Goal: Information Seeking & Learning: Learn about a topic

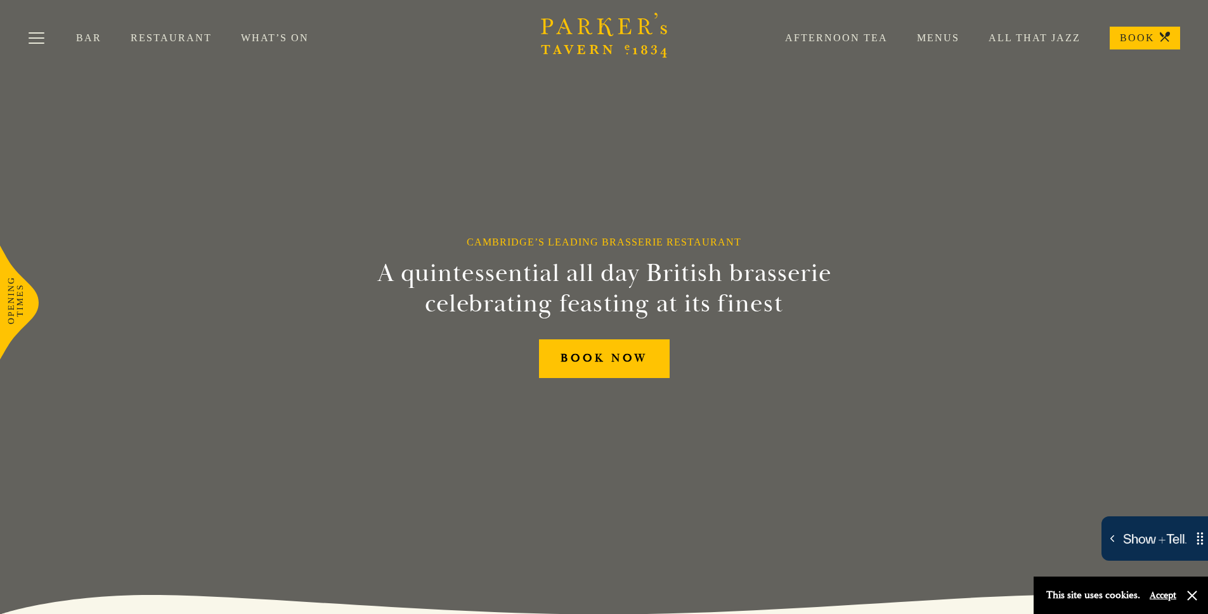
click at [20, 291] on icon at bounding box center [19, 302] width 39 height 114
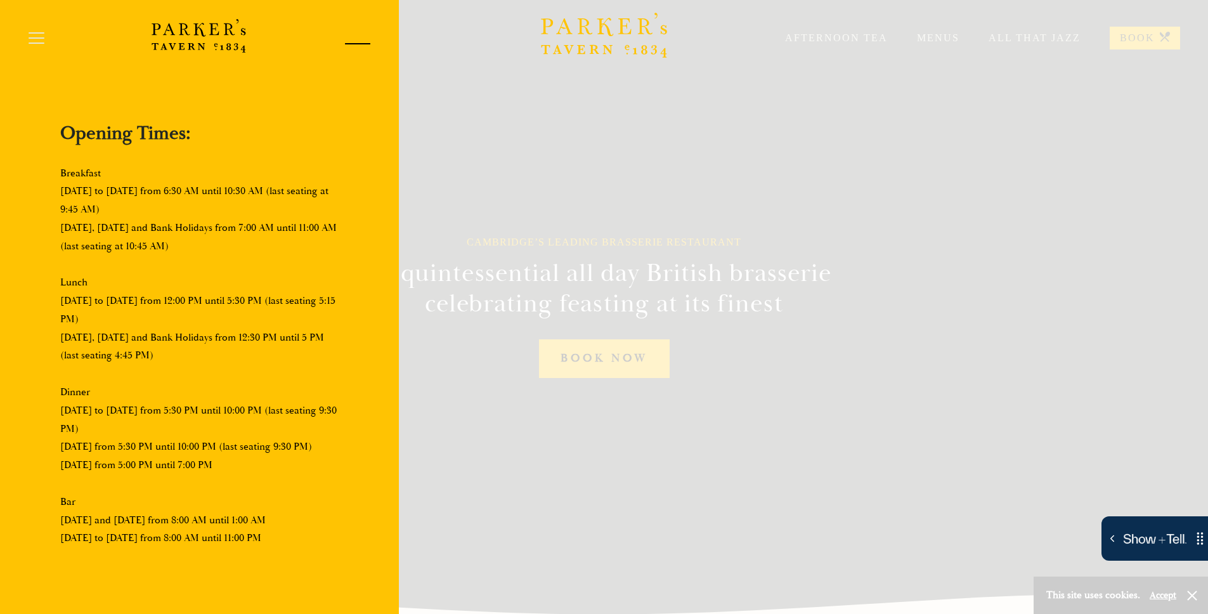
click at [350, 37] on div at bounding box center [353, 46] width 54 height 54
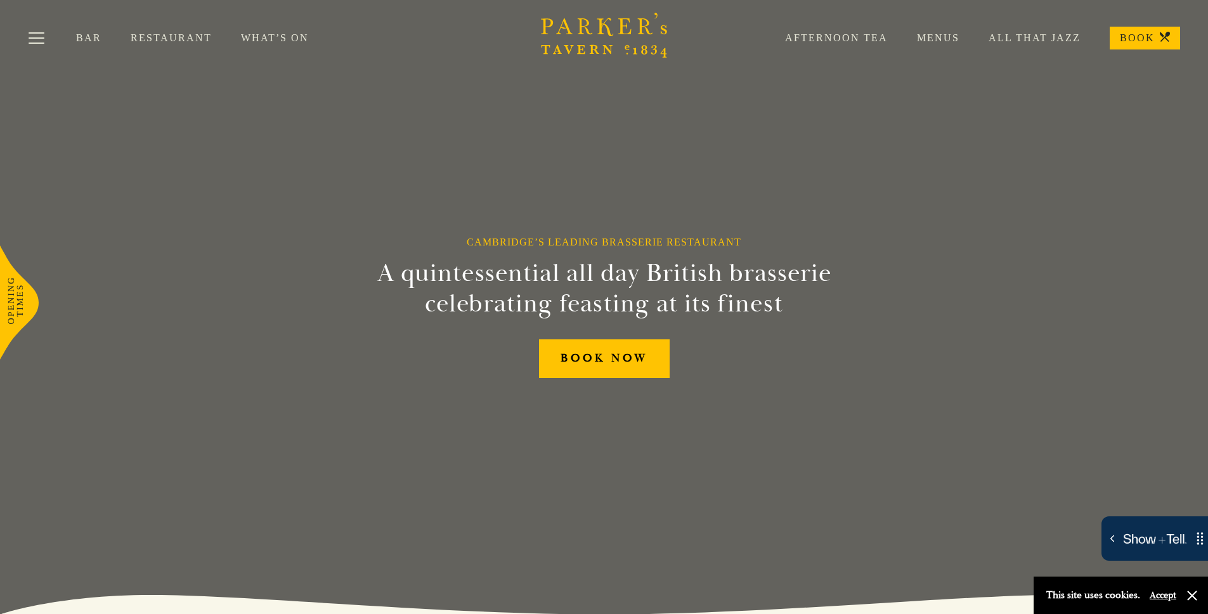
click at [257, 36] on link "What’s On" at bounding box center [289, 38] width 97 height 13
click at [41, 41] on button "Toggle navigation" at bounding box center [37, 40] width 54 height 54
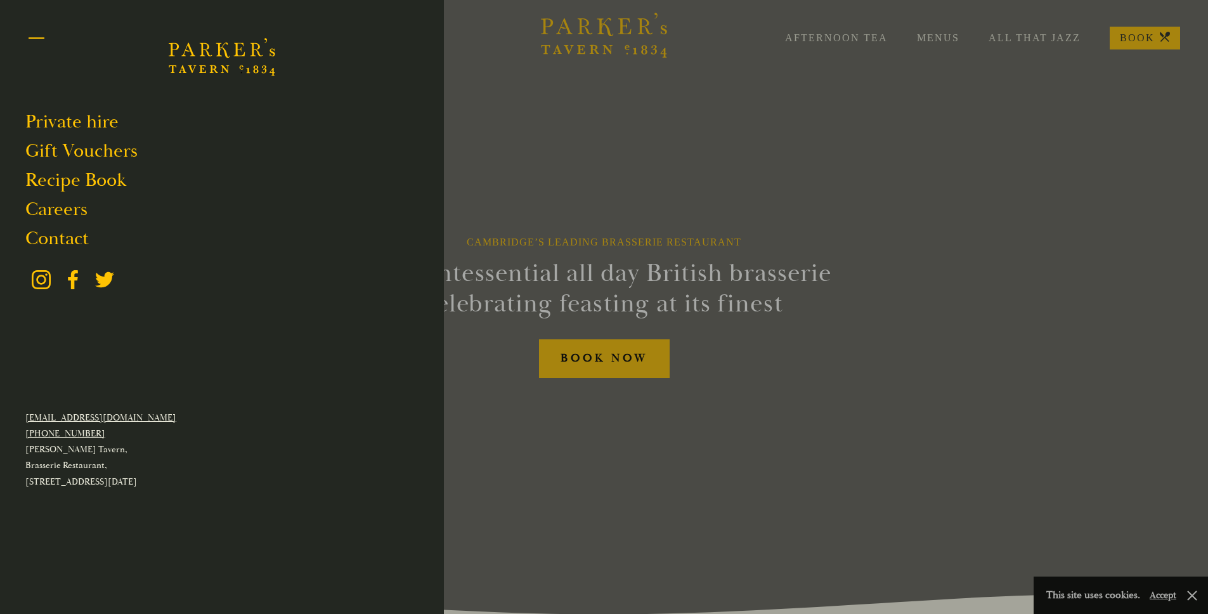
click at [41, 41] on button "Toggle navigation" at bounding box center [37, 40] width 54 height 54
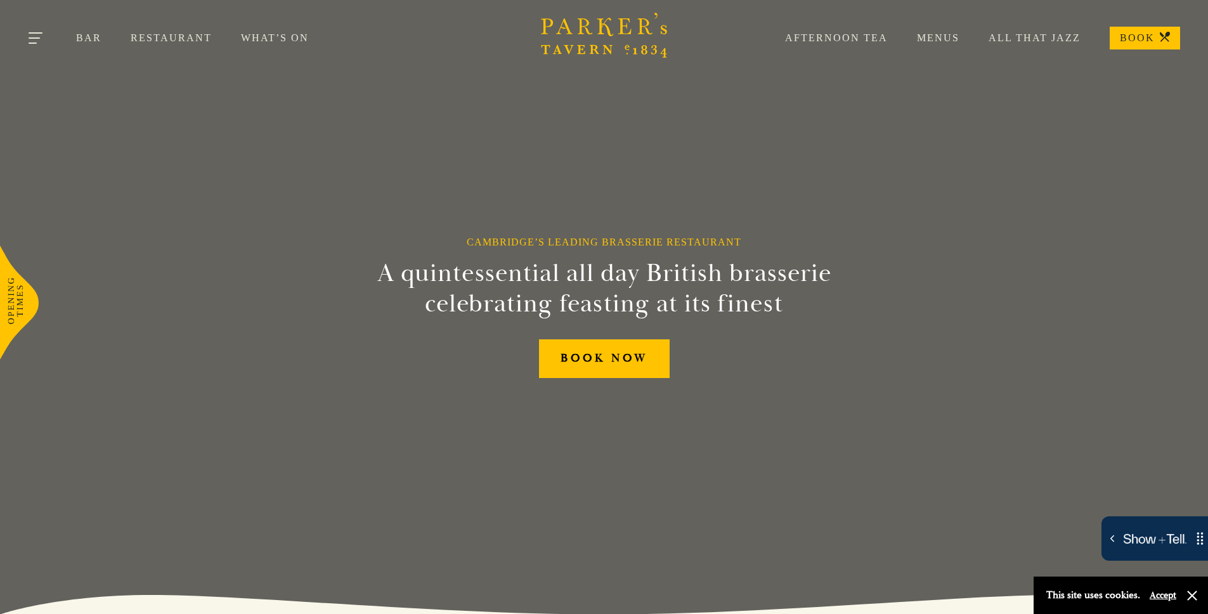
click at [40, 39] on button "Toggle navigation" at bounding box center [37, 40] width 54 height 54
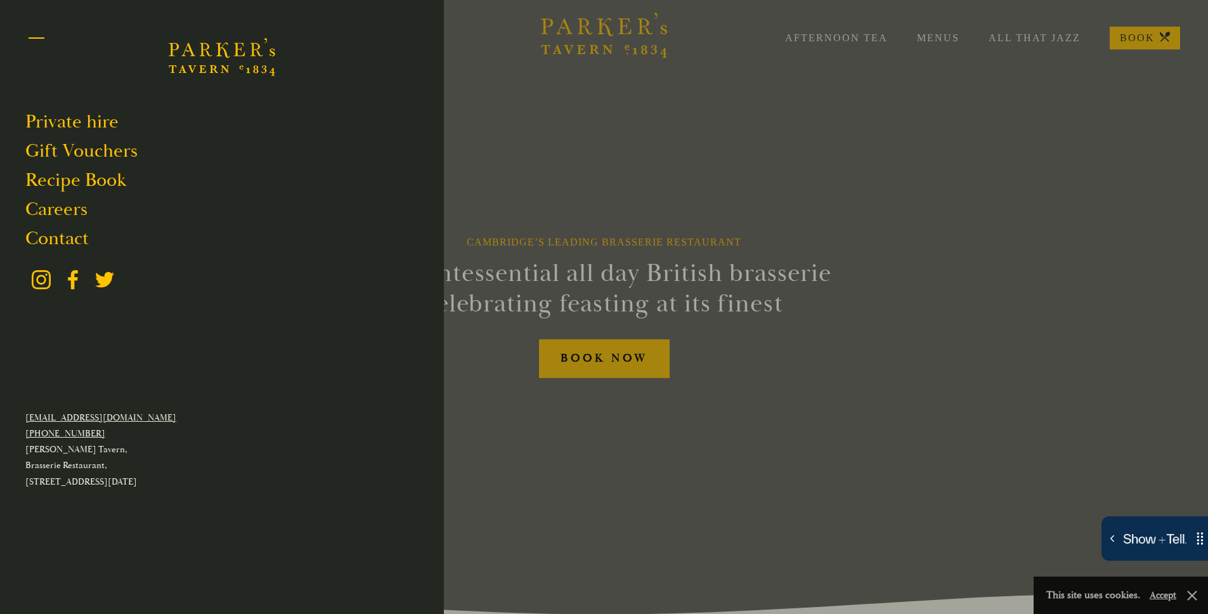
click at [36, 39] on button "Toggle navigation" at bounding box center [37, 40] width 54 height 54
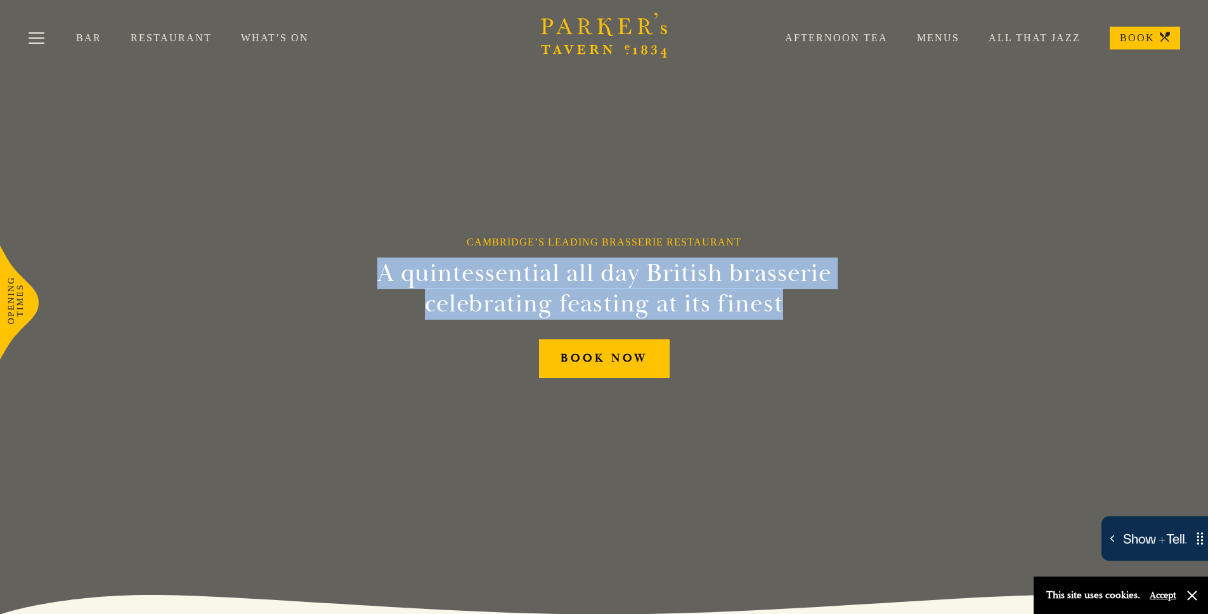
drag, startPoint x: 373, startPoint y: 270, endPoint x: 795, endPoint y: 296, distance: 423.3
click at [795, 296] on h2 "A quintessential all day British brasserie celebrating feasting at its finest" at bounding box center [604, 288] width 579 height 61
click at [792, 302] on h2 "A quintessential all day British brasserie celebrating feasting at its finest" at bounding box center [604, 288] width 579 height 61
drag, startPoint x: 780, startPoint y: 308, endPoint x: 381, endPoint y: 277, distance: 400.1
click at [381, 277] on h2 "A quintessential all day British brasserie celebrating feasting at its finest" at bounding box center [604, 288] width 579 height 61
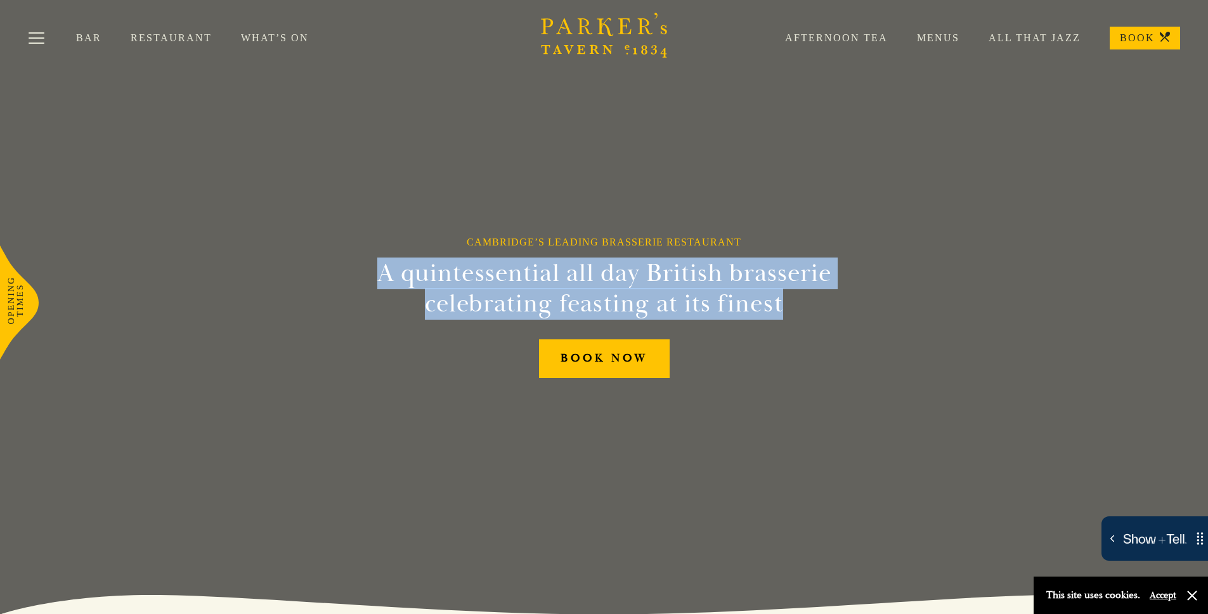
click at [423, 277] on h2 "A quintessential all day British brasserie celebrating feasting at its finest" at bounding box center [604, 288] width 579 height 61
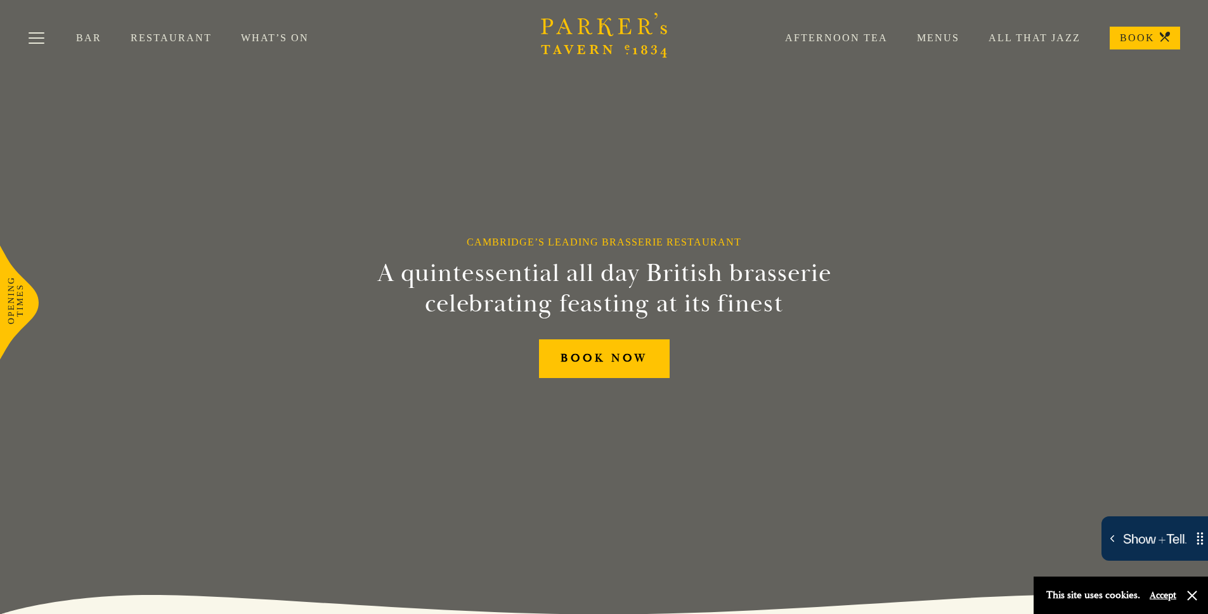
click at [542, 280] on h2 "A quintessential all day British brasserie celebrating feasting at its finest" at bounding box center [604, 288] width 579 height 61
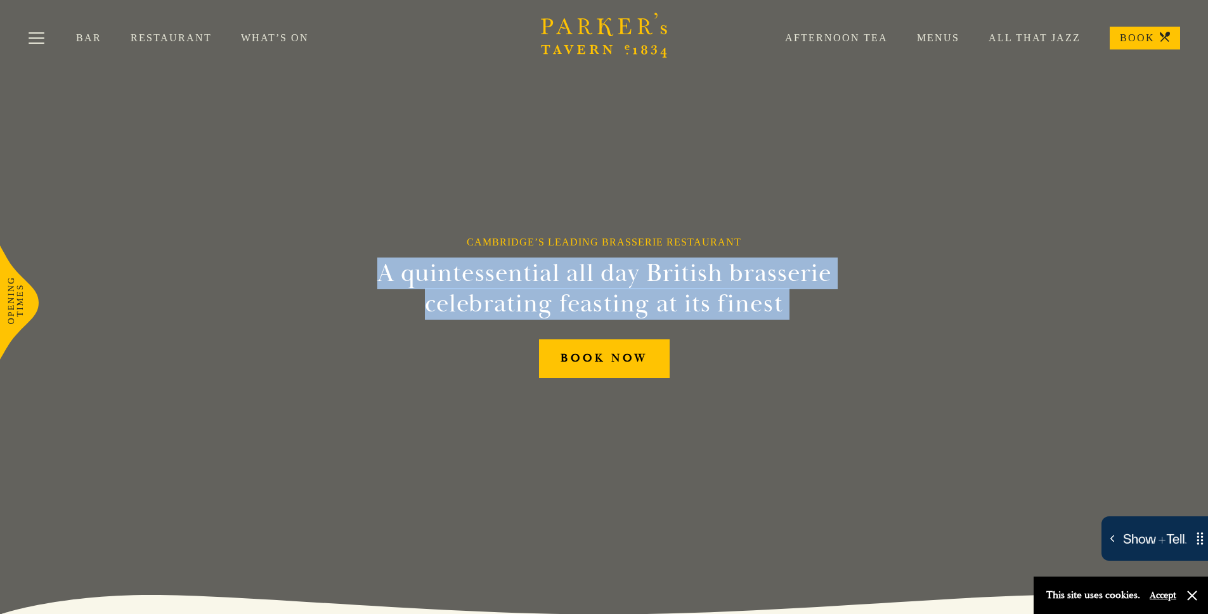
click at [542, 280] on h2 "A quintessential all day British brasserie celebrating feasting at its finest" at bounding box center [604, 288] width 579 height 61
click at [621, 286] on h2 "A quintessential all day British brasserie celebrating feasting at its finest" at bounding box center [604, 288] width 579 height 61
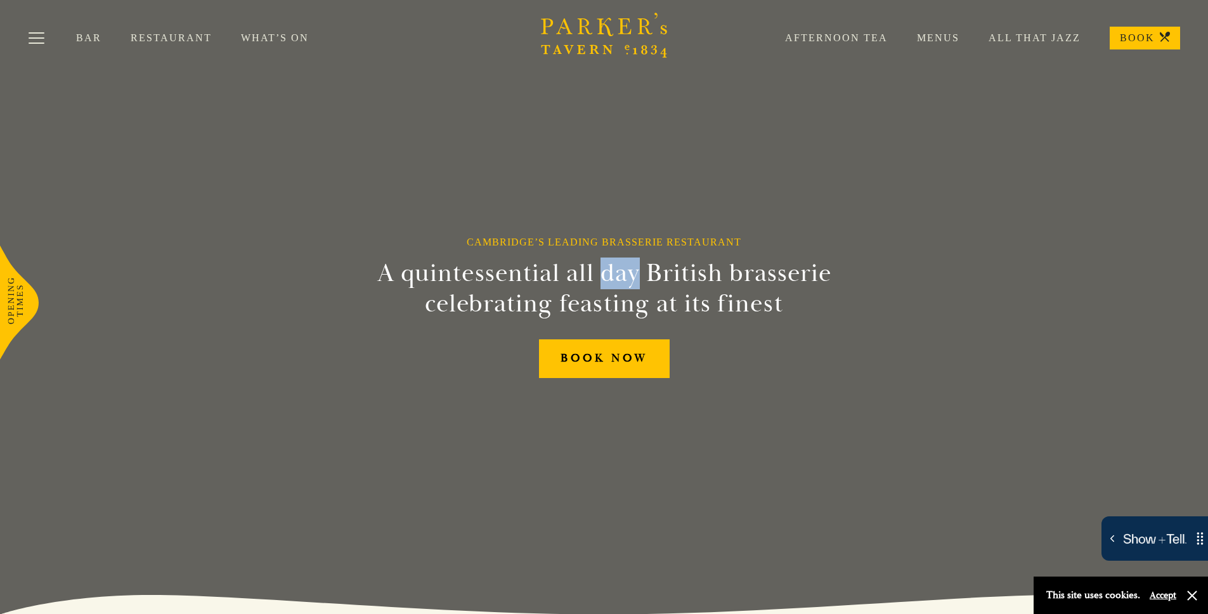
click at [621, 286] on h2 "A quintessential all day British brasserie celebrating feasting at its finest" at bounding box center [604, 288] width 579 height 61
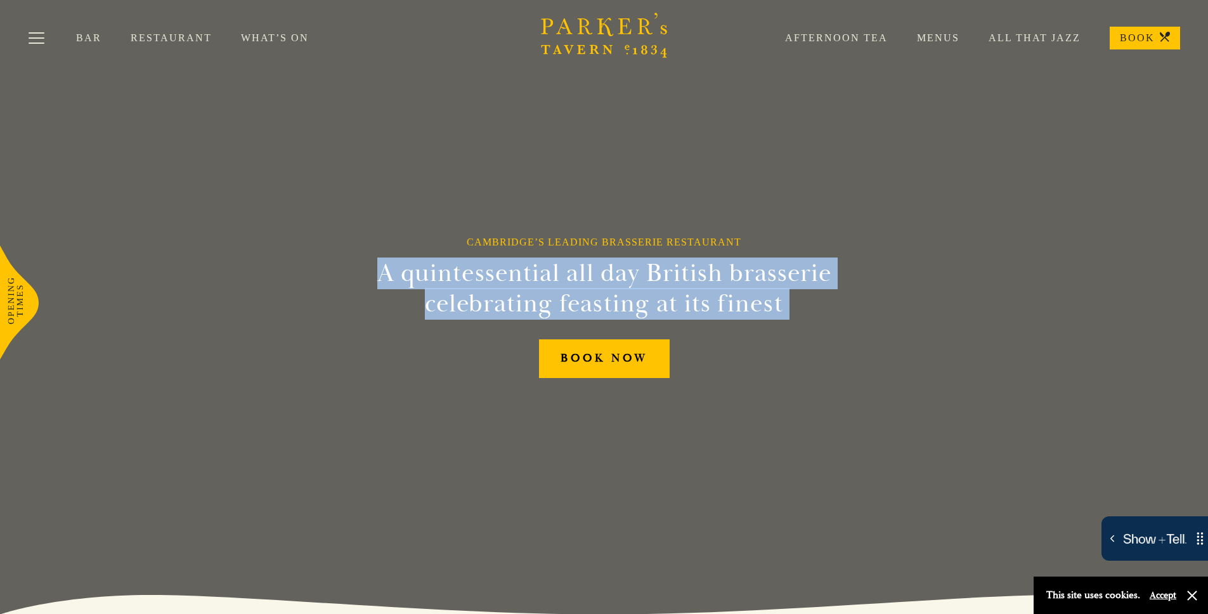
click at [621, 286] on h2 "A quintessential all day British brasserie celebrating feasting at its finest" at bounding box center [604, 288] width 579 height 61
click at [660, 281] on h2 "A quintessential all day British brasserie celebrating feasting at its finest" at bounding box center [604, 288] width 579 height 61
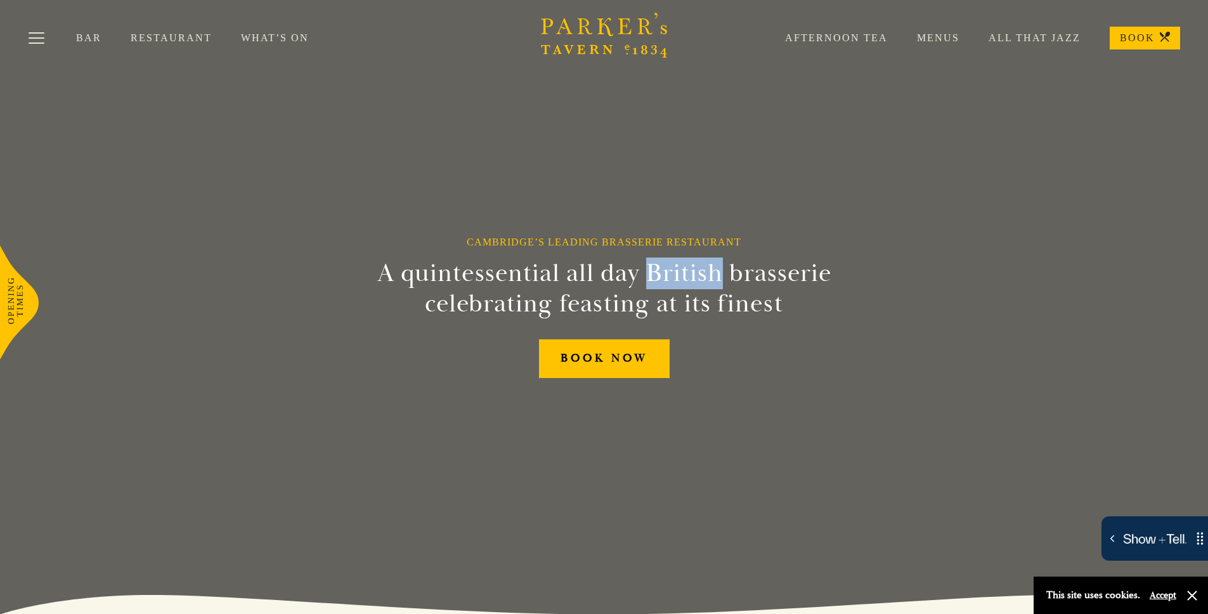
click at [660, 281] on h2 "A quintessential all day British brasserie celebrating feasting at its finest" at bounding box center [604, 288] width 579 height 61
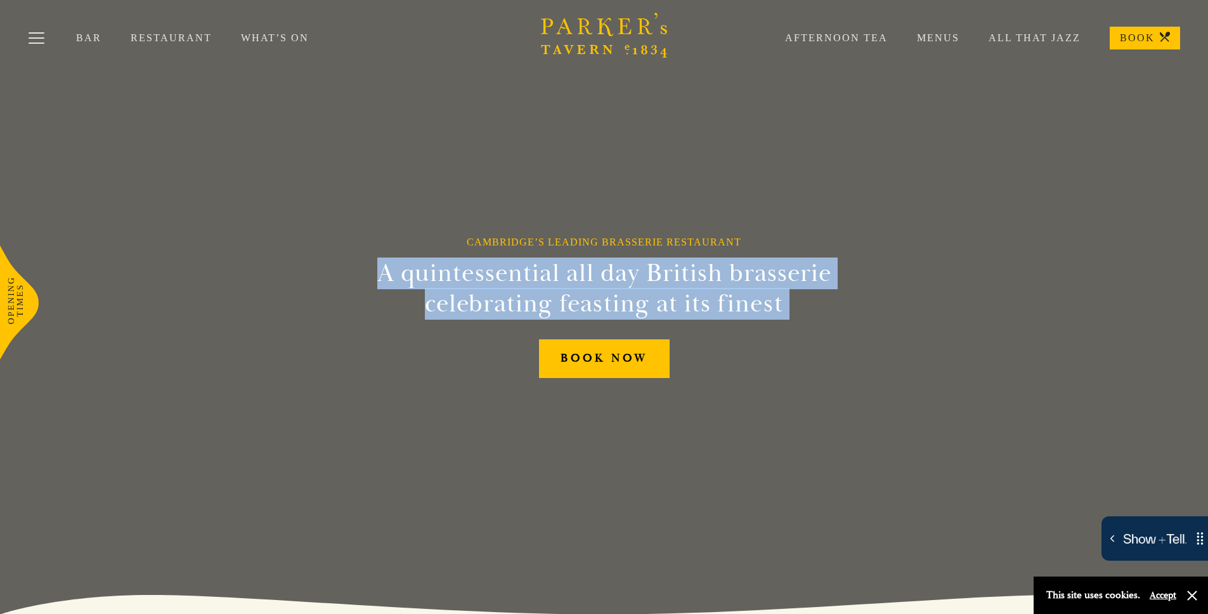
click at [660, 281] on h2 "A quintessential all day British brasserie celebrating feasting at its finest" at bounding box center [604, 288] width 579 height 61
click at [604, 277] on h2 "A quintessential all day British brasserie celebrating feasting at its finest" at bounding box center [604, 288] width 579 height 61
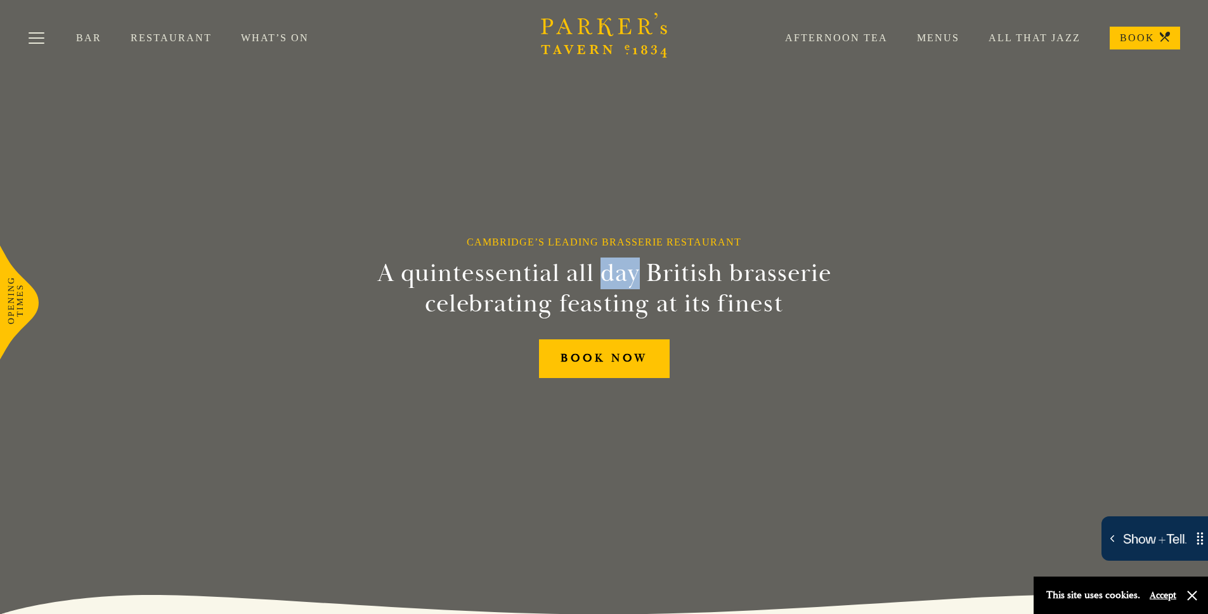
click at [604, 277] on h2 "A quintessential all day British brasserie celebrating feasting at its finest" at bounding box center [604, 288] width 579 height 61
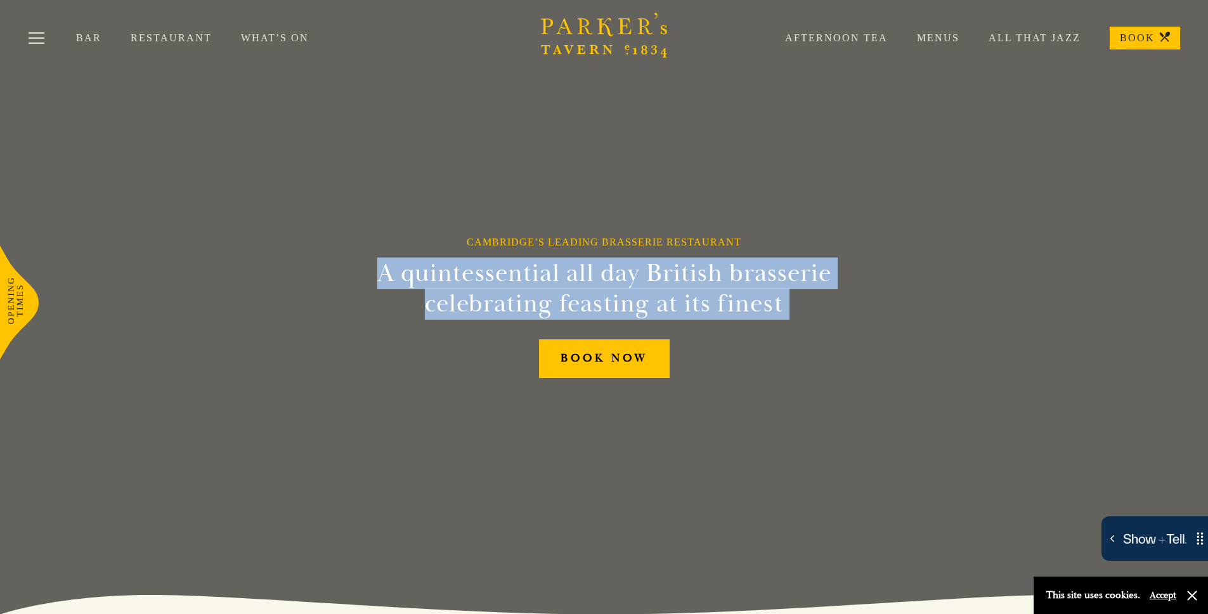
click at [604, 277] on h2 "A quintessential all day British brasserie celebrating feasting at its finest" at bounding box center [604, 288] width 579 height 61
click at [637, 282] on h2 "A quintessential all day British brasserie celebrating feasting at its finest" at bounding box center [604, 288] width 579 height 61
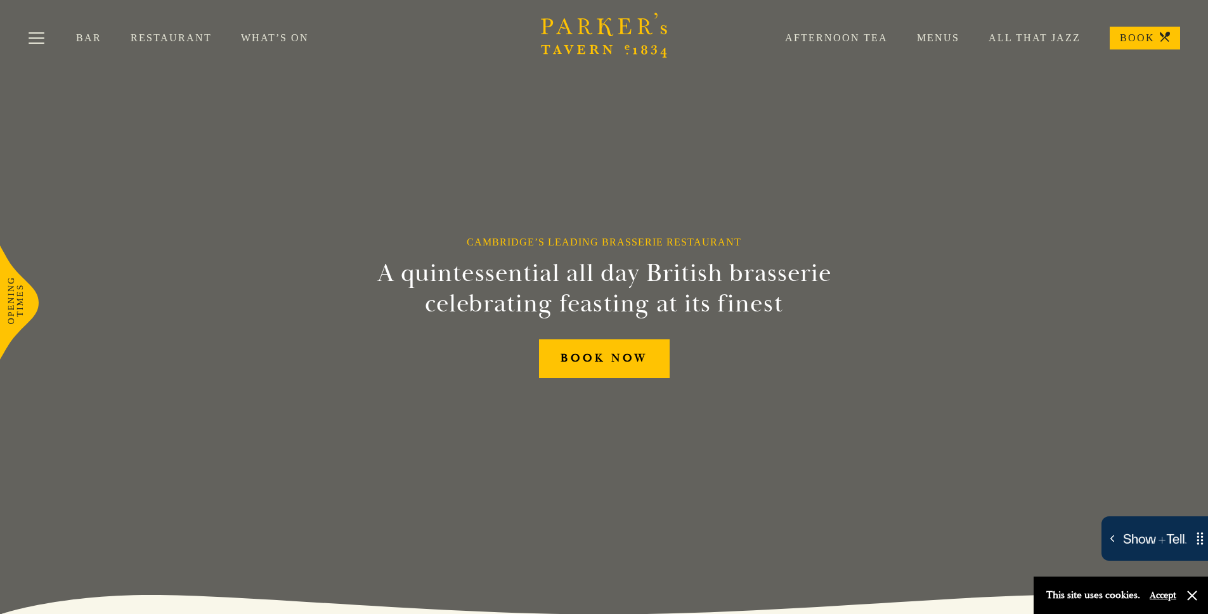
click at [624, 278] on h2 "A quintessential all day British brasserie celebrating feasting at its finest" at bounding box center [604, 288] width 579 height 61
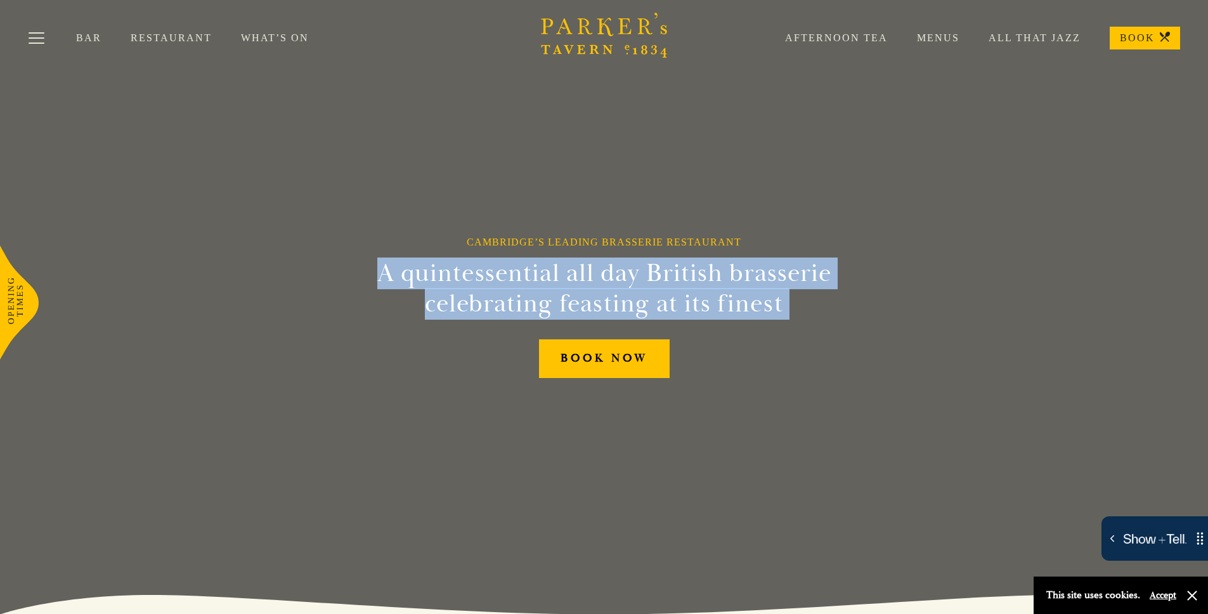
click at [624, 278] on h2 "A quintessential all day British brasserie celebrating feasting at its finest" at bounding box center [604, 288] width 579 height 61
click at [681, 281] on h2 "A quintessential all day British brasserie celebrating feasting at its finest" at bounding box center [604, 288] width 579 height 61
